Goal: Task Accomplishment & Management: Manage account settings

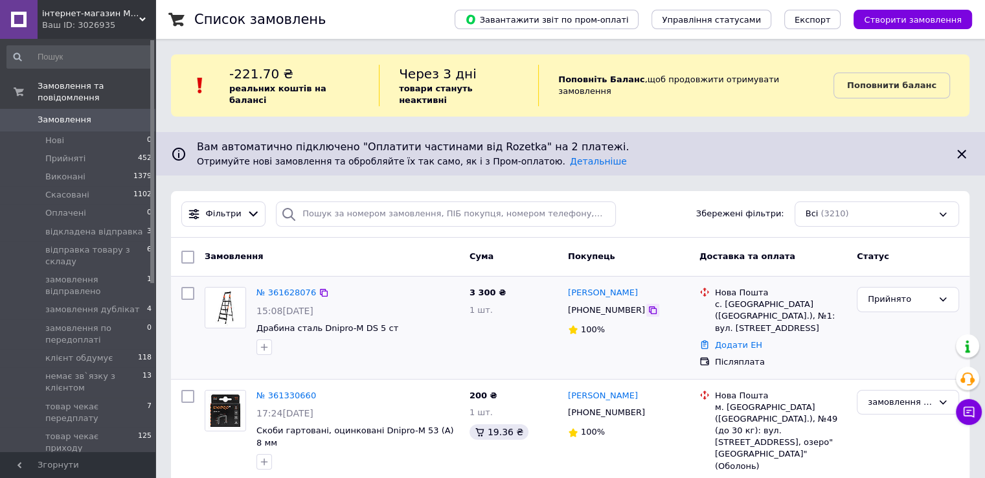
click at [648, 305] on icon at bounding box center [653, 310] width 10 height 10
click at [320, 289] on icon at bounding box center [324, 293] width 8 height 8
drag, startPoint x: 381, startPoint y: 315, endPoint x: 254, endPoint y: 319, distance: 127.0
click at [253, 319] on div "№ 361628076 15:08[DATE] Драбина сталь Dnipro-M DS 5 ст" at bounding box center [357, 321] width 213 height 78
copy span "Драбина сталь Dnipro-M DS 5 ст"
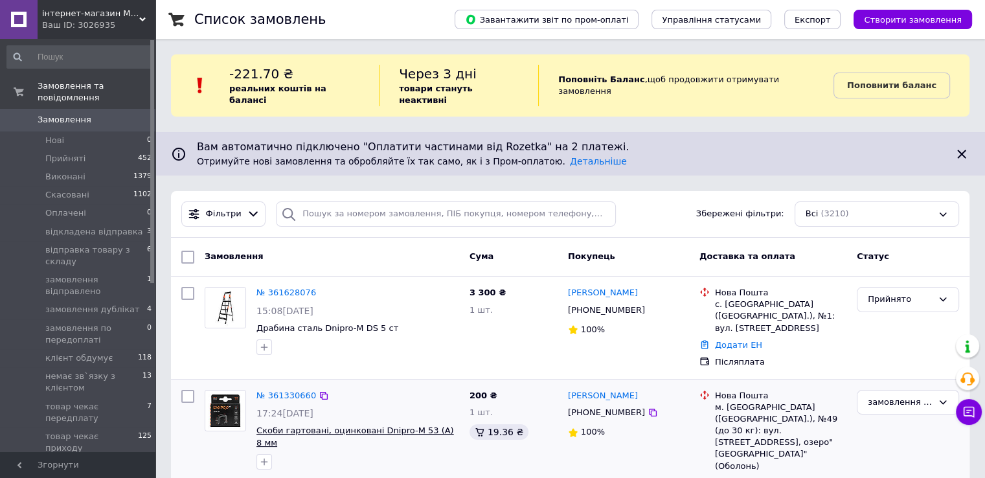
drag, startPoint x: 419, startPoint y: 449, endPoint x: 399, endPoint y: 408, distance: 45.5
click at [419, 449] on div "№ 361330660 17:24[DATE] Скоби гартовані, оцинковані Dnipro-M 53 (А) 8 мм" at bounding box center [332, 457] width 265 height 145
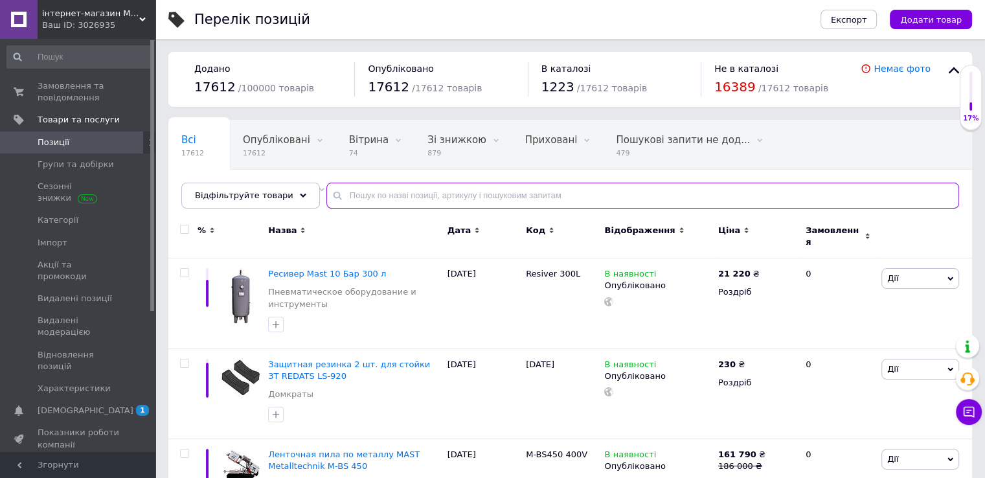
click at [426, 192] on input "text" at bounding box center [642, 196] width 633 height 26
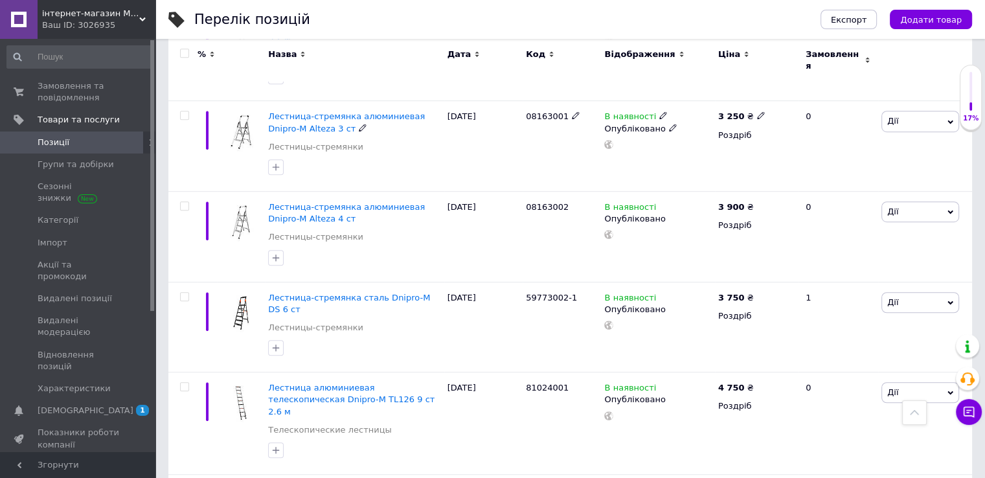
scroll to position [907, 0]
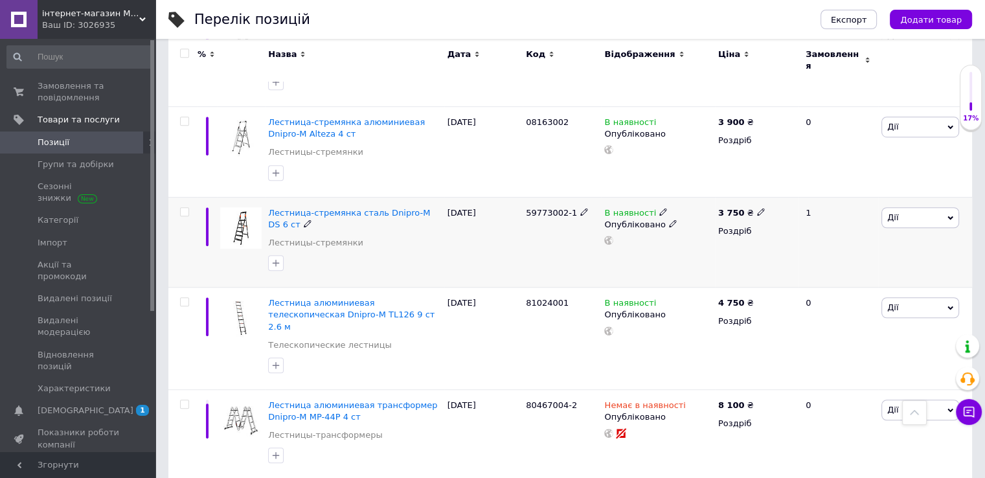
click at [635, 208] on span "В наявності" at bounding box center [630, 215] width 52 height 14
click at [679, 213] on li "Немає в наявності" at bounding box center [733, 222] width 123 height 18
click at [492, 219] on div "[DATE]" at bounding box center [483, 242] width 78 height 91
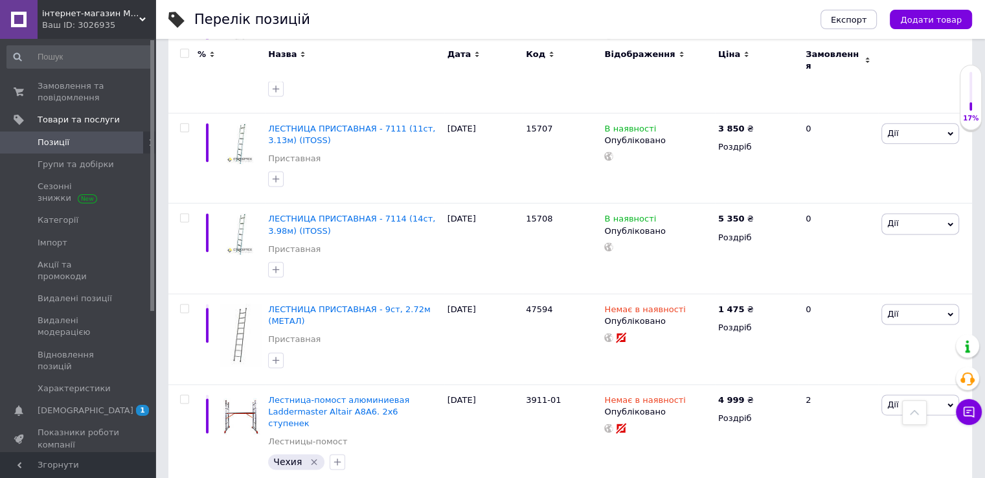
scroll to position [6801, 0]
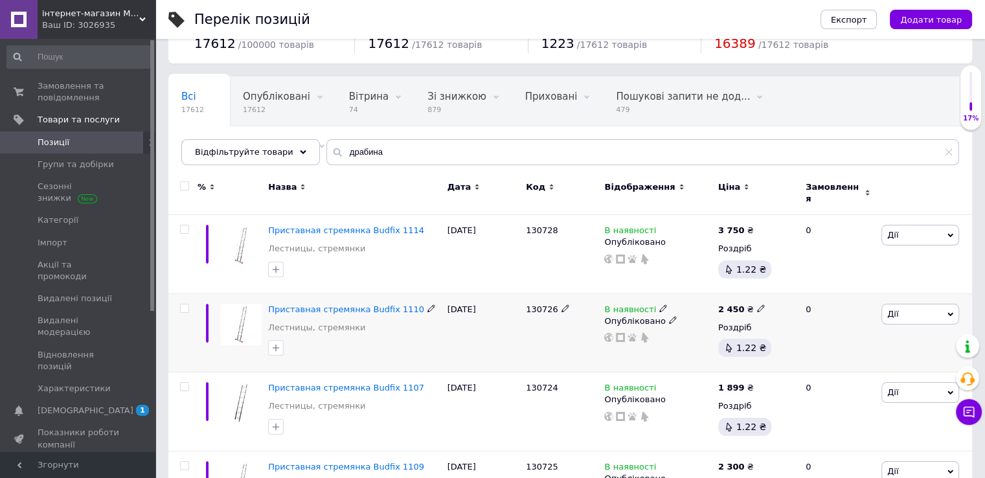
scroll to position [0, 0]
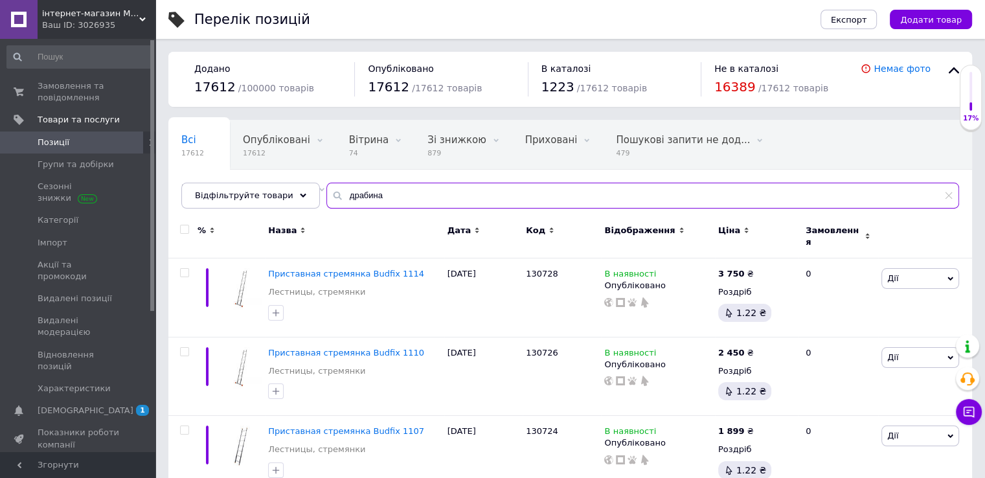
click at [425, 202] on input "драбина" at bounding box center [642, 196] width 633 height 26
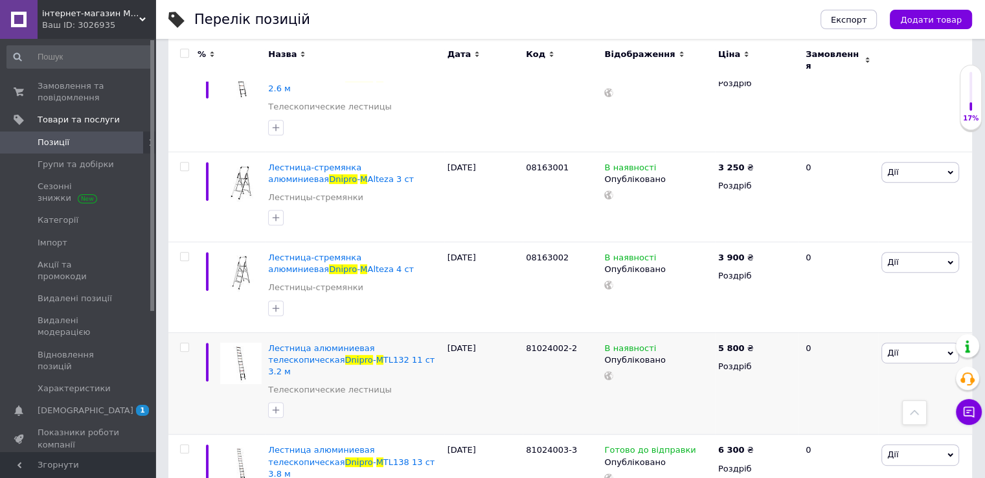
scroll to position [572, 0]
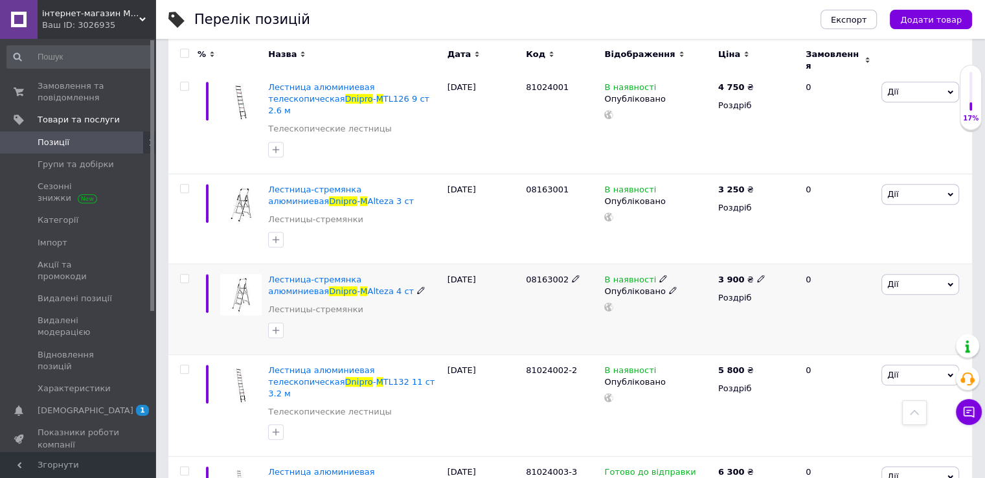
type input "драбина Dnipro M"
click at [417, 286] on span at bounding box center [421, 290] width 8 height 9
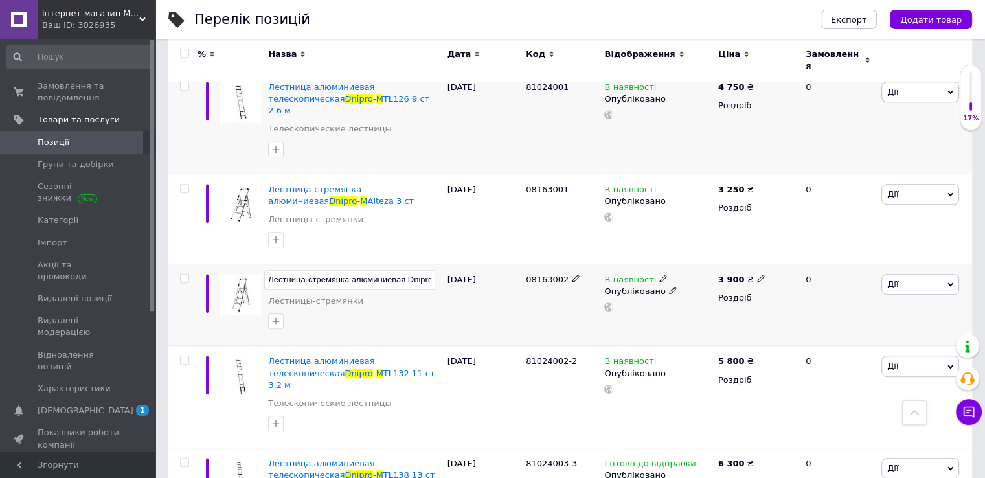
scroll to position [0, 54]
click at [394, 283] on div "Лестница-стремянка алюминиевая Dnipro-M Alteza 4 ст Лестницы-стремянки" at bounding box center [354, 305] width 179 height 82
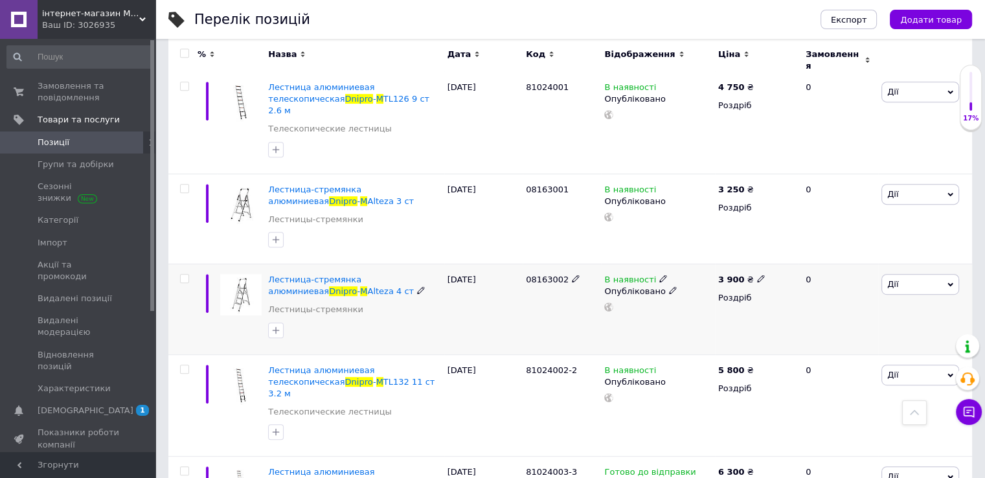
click at [251, 274] on img at bounding box center [240, 294] width 41 height 41
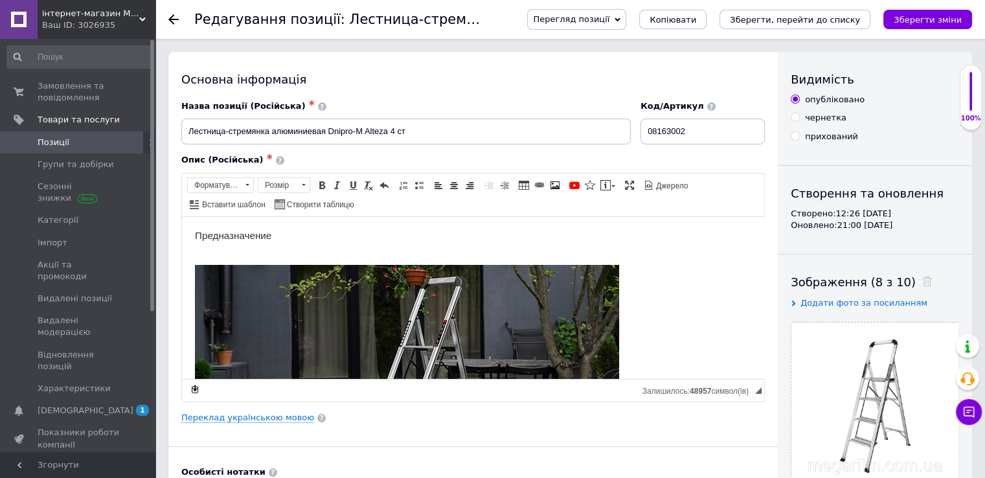
click at [610, 17] on span "Перегляд позиції" at bounding box center [571, 19] width 76 height 10
click at [617, 42] on li "Зберегти та переглянути на сайті" at bounding box center [629, 44] width 203 height 18
click at [174, 16] on icon at bounding box center [173, 19] width 10 height 10
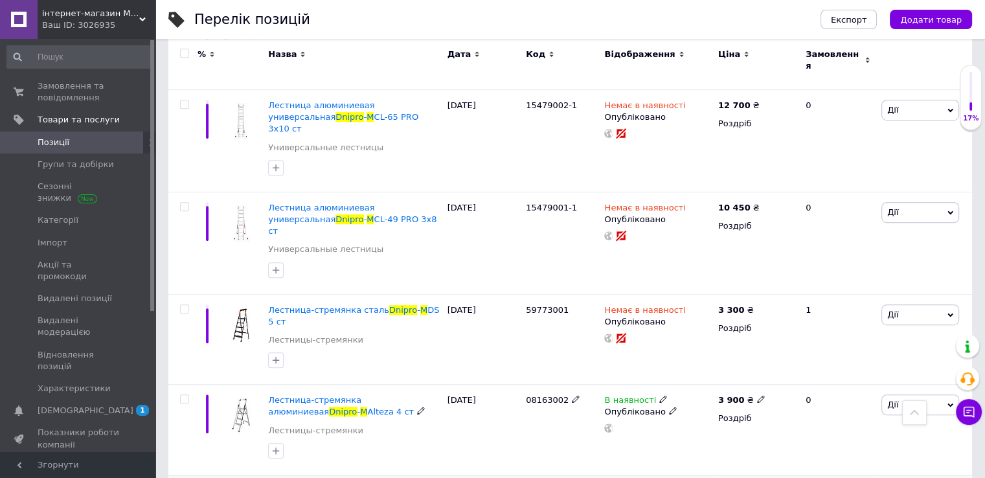
scroll to position [754, 0]
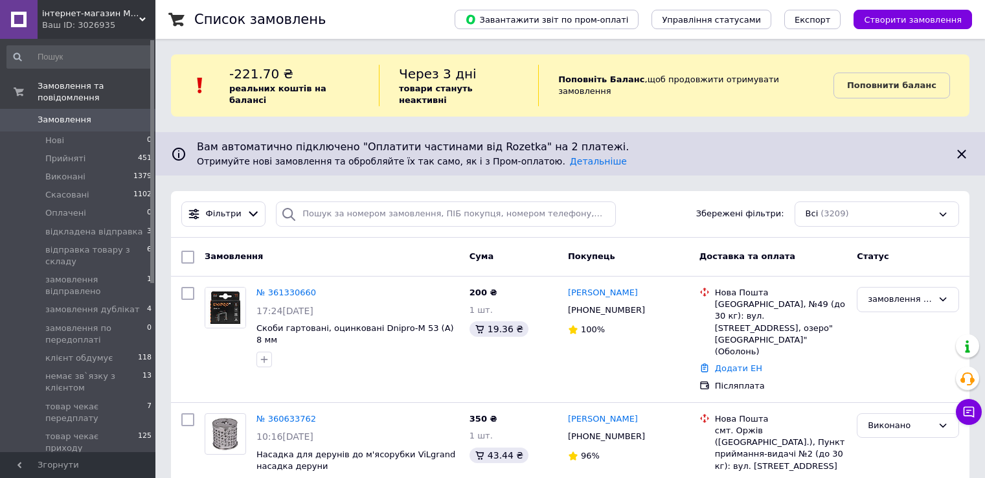
scroll to position [146, 0]
